Goal: Task Accomplishment & Management: Complete application form

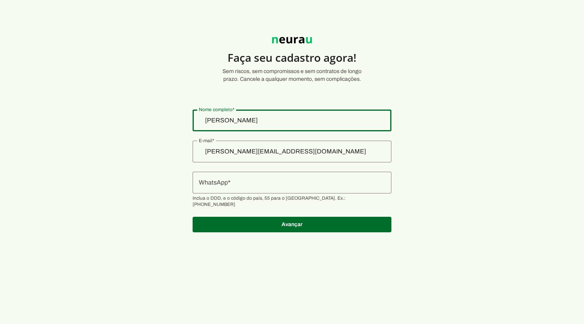
click at [295, 126] on div "[PERSON_NAME]" at bounding box center [292, 120] width 199 height 22
click at [298, 151] on input "[PERSON_NAME][EMAIL_ADDRESS][DOMAIN_NAME]" at bounding box center [292, 151] width 186 height 9
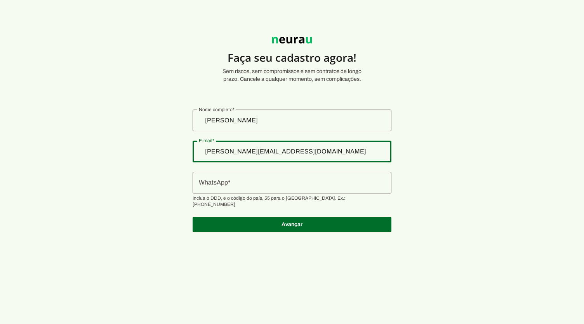
click at [298, 151] on input "[PERSON_NAME][EMAIL_ADDRESS][DOMAIN_NAME]" at bounding box center [292, 151] width 186 height 9
click at [232, 153] on input "[PERSON_NAME][EMAIL_ADDRESS][DOMAIN_NAME]" at bounding box center [292, 151] width 186 height 9
click at [242, 153] on input "[PERSON_NAME][EMAIL_ADDRESS][DOMAIN_NAME]" at bounding box center [292, 151] width 186 height 9
click at [252, 186] on input "WhatsApp" at bounding box center [292, 182] width 186 height 9
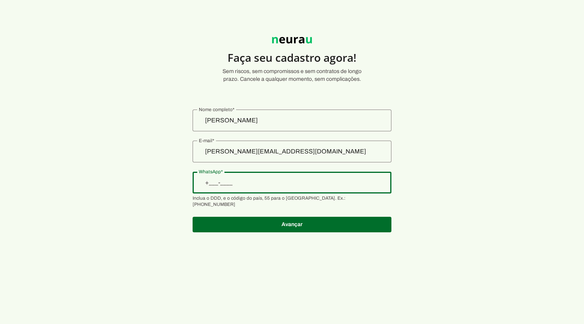
click at [240, 118] on input "[PERSON_NAME]" at bounding box center [292, 120] width 186 height 9
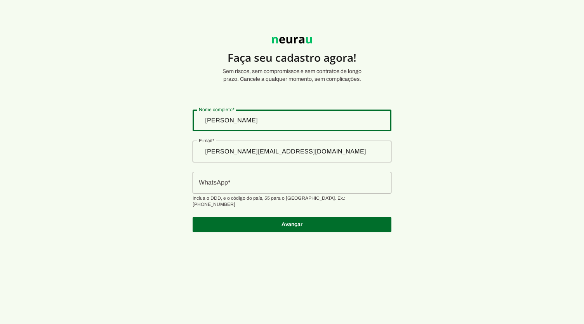
click at [298, 127] on div "[PERSON_NAME]" at bounding box center [292, 120] width 199 height 22
type input "c"
type input "exercicio intuitivo"
type md-outlined-text-field "exercicio intuitivo"
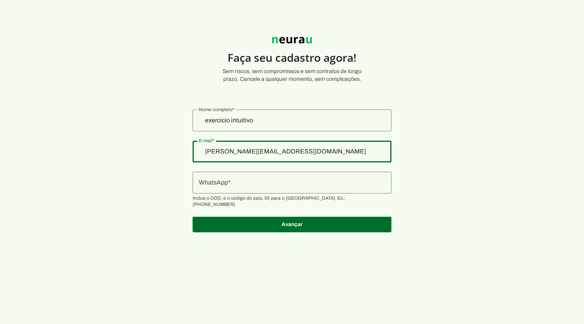
click at [322, 149] on input "[PERSON_NAME][EMAIL_ADDRESS][DOMAIN_NAME]" at bounding box center [292, 151] width 186 height 9
click at [312, 206] on authentication-accreditor at bounding box center [292, 170] width 199 height 141
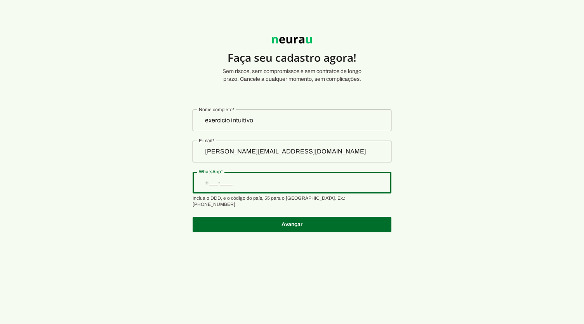
click at [246, 182] on input "WhatsApp" at bounding box center [292, 182] width 186 height 9
